Goal: Navigation & Orientation: Find specific page/section

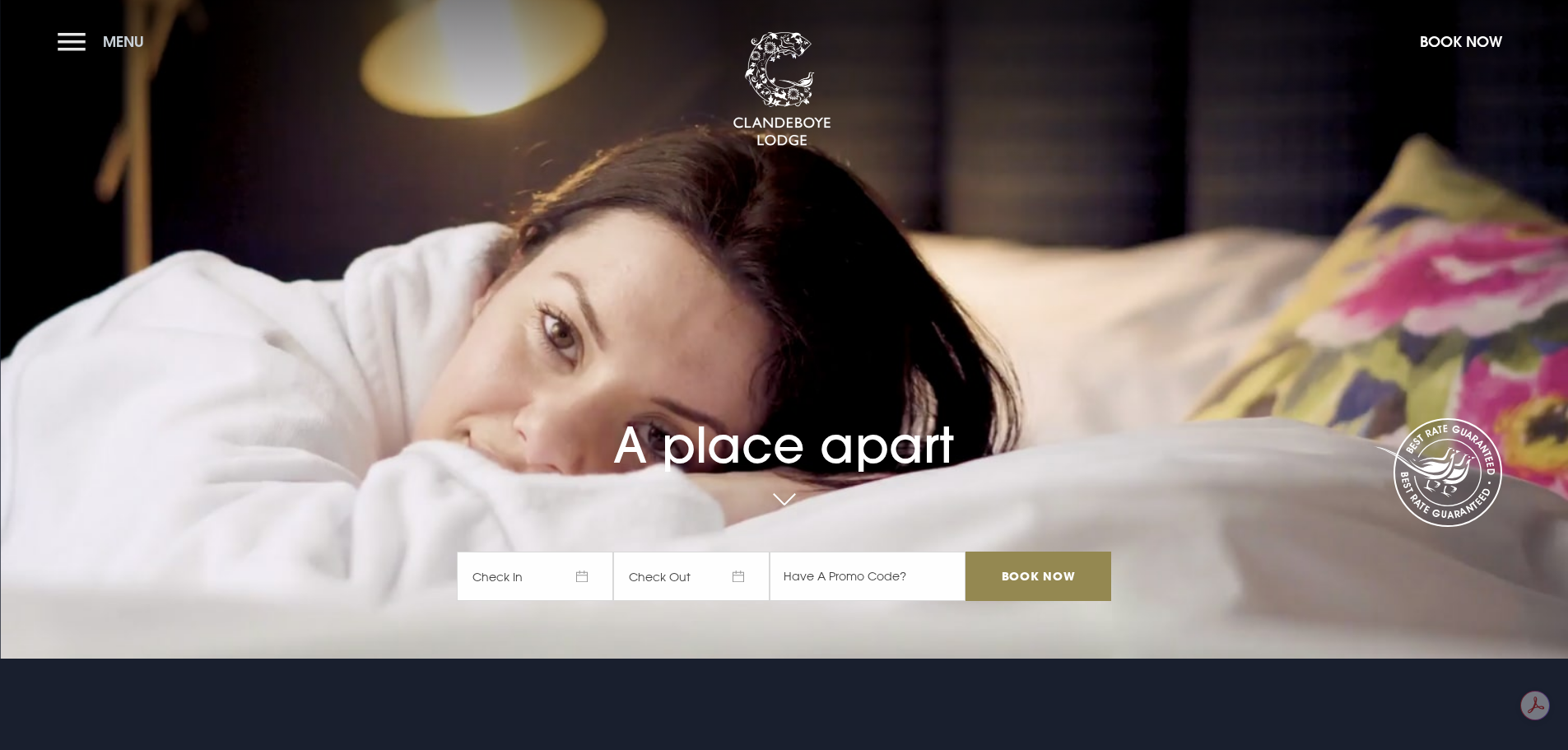
click at [80, 46] on button "Menu" at bounding box center [105, 42] width 95 height 36
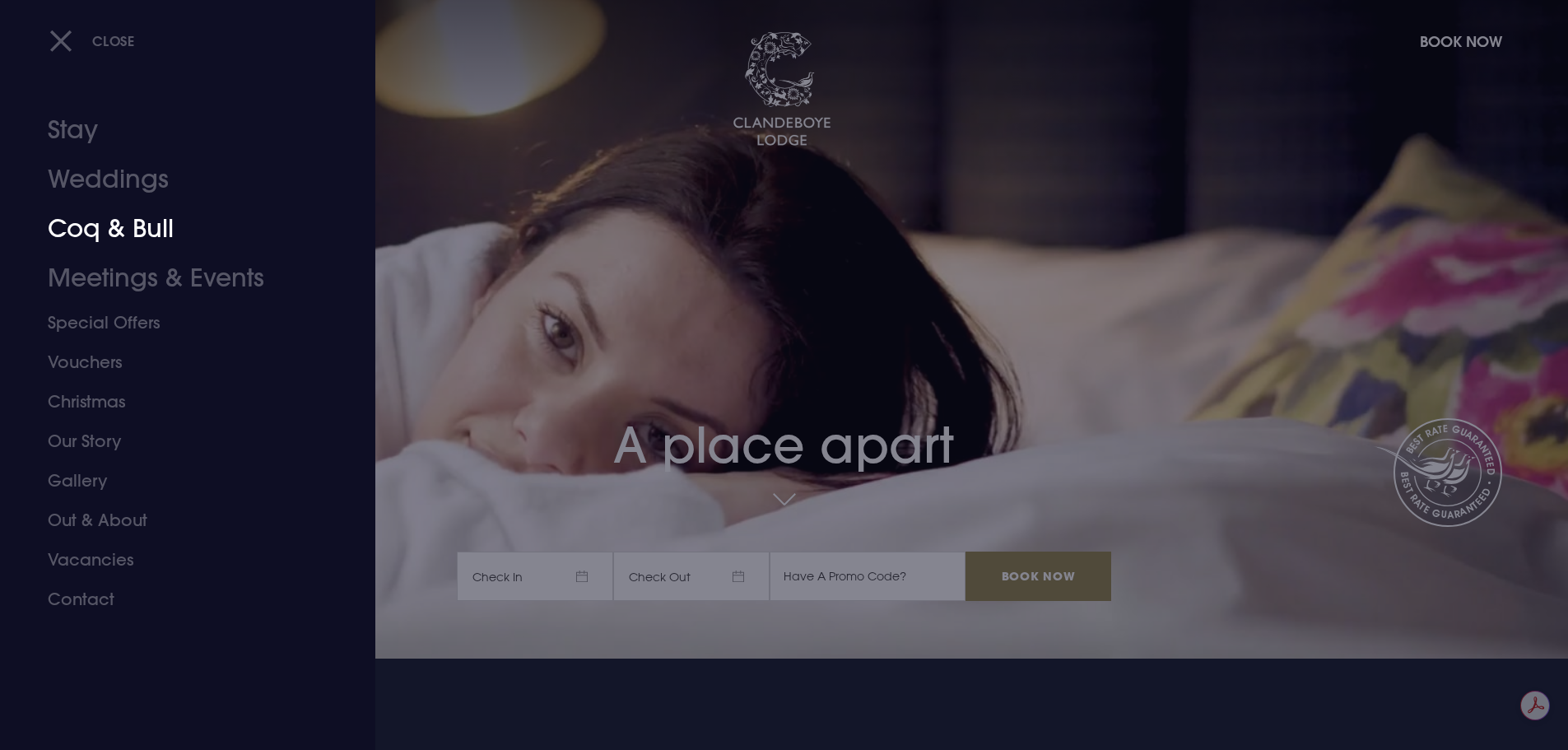
click at [105, 230] on link "Coq & Bull" at bounding box center [178, 228] width 260 height 49
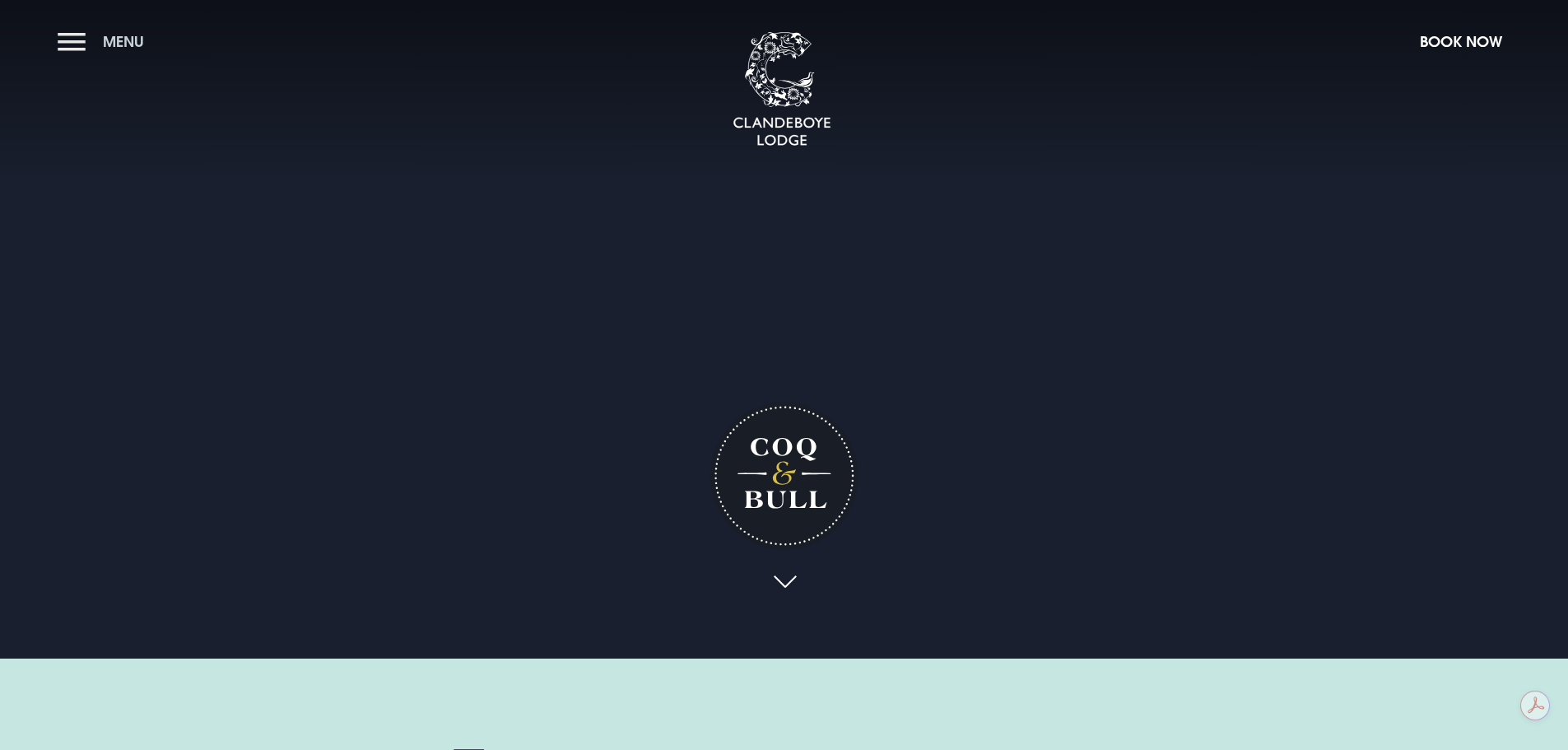
click at [73, 37] on button "Menu" at bounding box center [105, 42] width 95 height 36
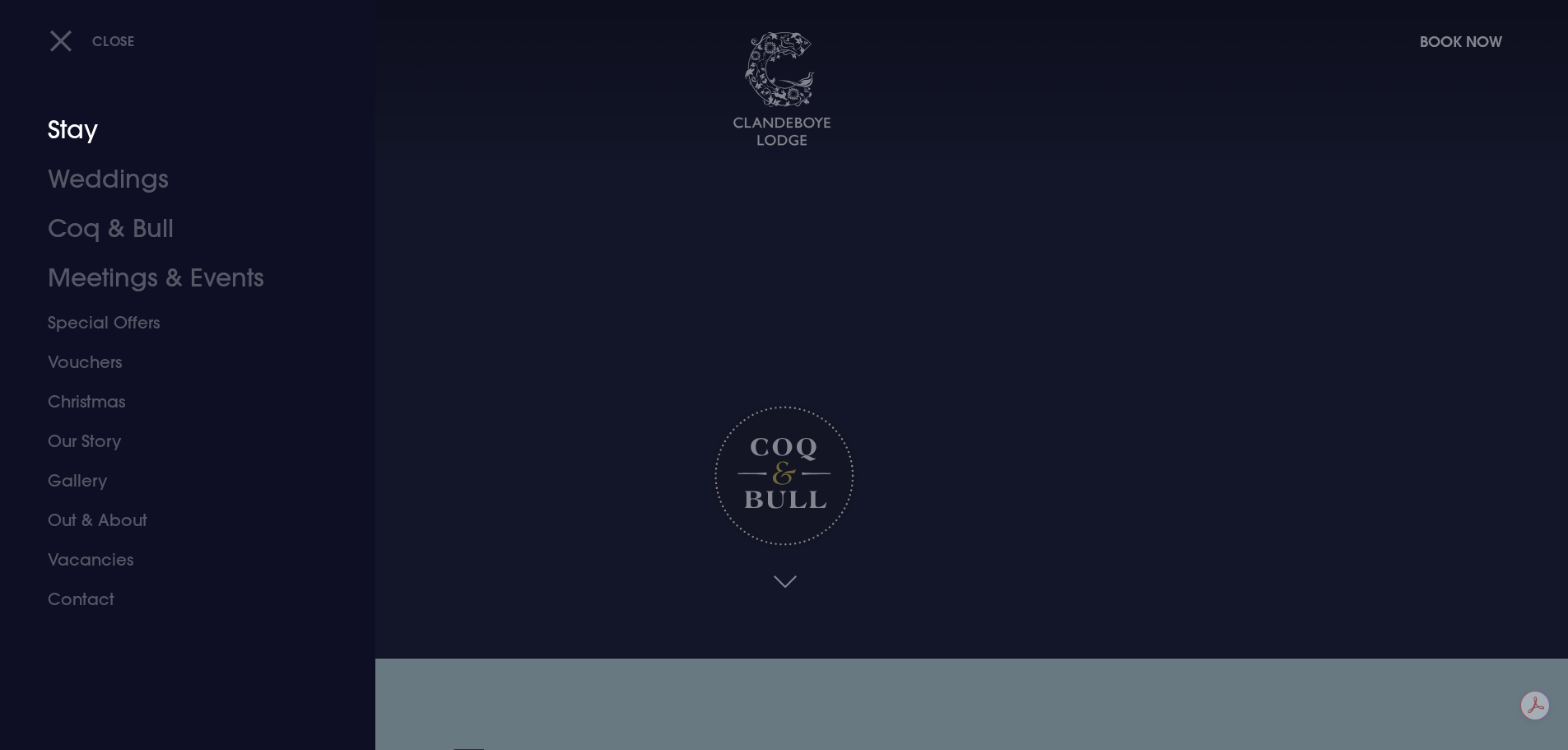
click at [87, 140] on link "Stay" at bounding box center [178, 129] width 260 height 49
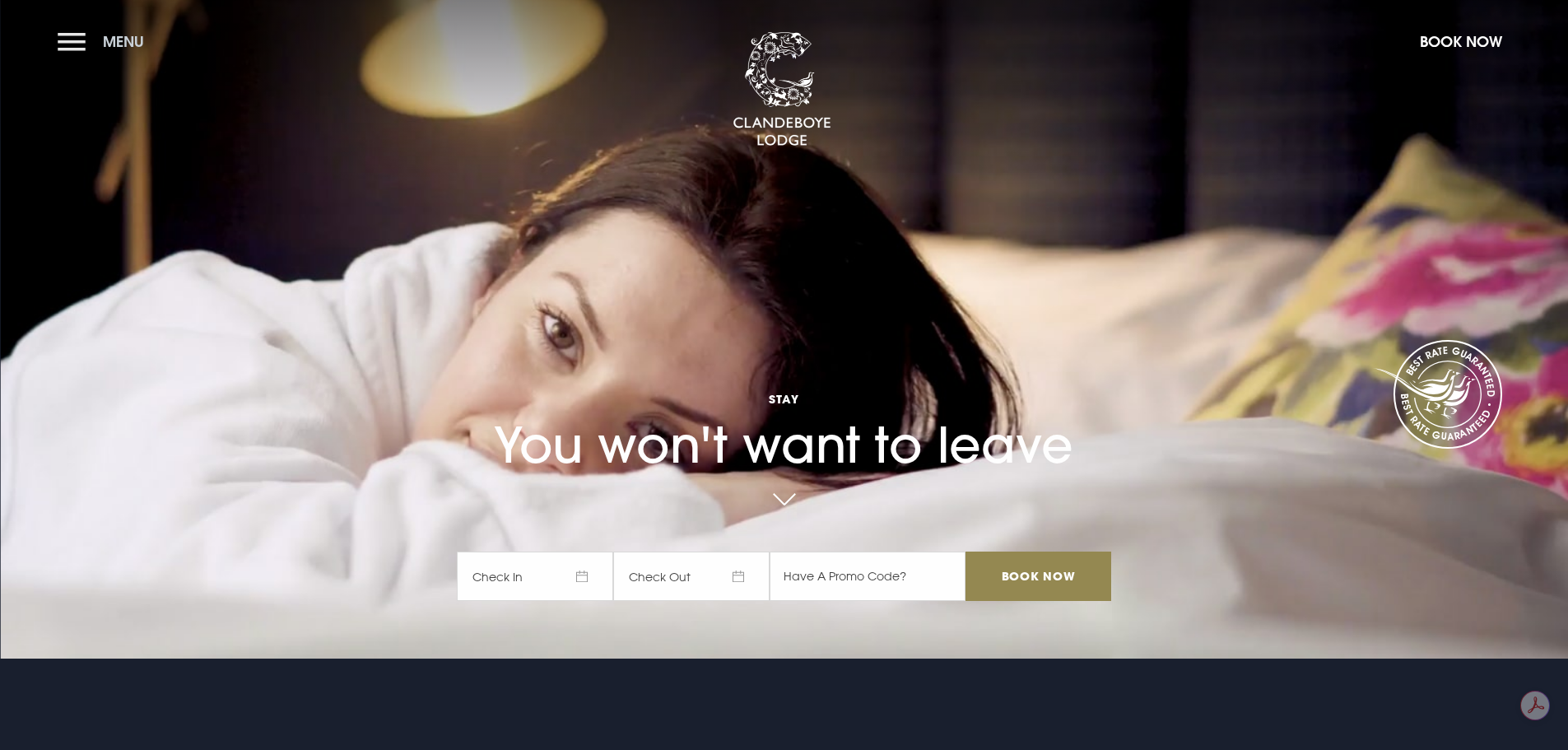
click at [85, 49] on button "Menu" at bounding box center [105, 42] width 95 height 36
